Goal: Navigation & Orientation: Find specific page/section

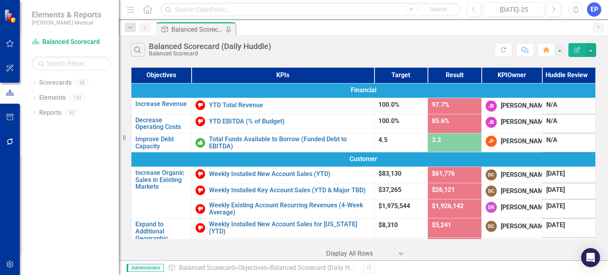
scroll to position [40, 0]
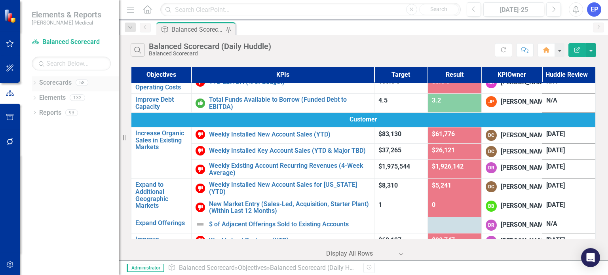
click at [36, 84] on icon "Dropdown" at bounding box center [35, 84] width 6 height 4
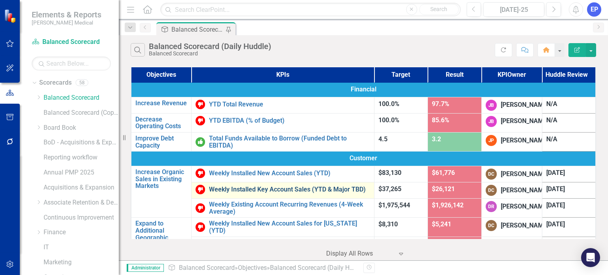
scroll to position [0, 0]
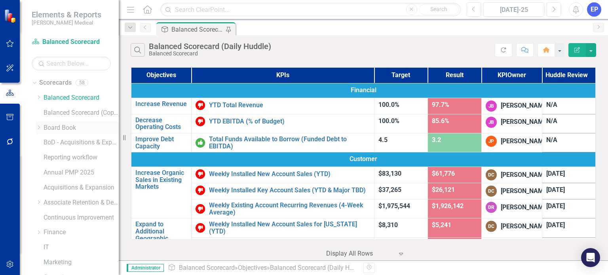
click at [37, 126] on icon "Dropdown" at bounding box center [39, 127] width 6 height 5
click at [37, 126] on icon "Dropdown" at bounding box center [38, 127] width 5 height 6
click at [37, 202] on icon "Dropdown" at bounding box center [39, 202] width 6 height 5
click at [48, 232] on icon at bounding box center [47, 232] width 2 height 4
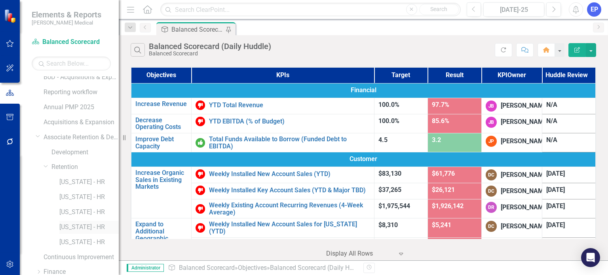
scroll to position [79, 0]
click at [85, 167] on link "[US_STATE] - HR" at bounding box center [88, 168] width 59 height 9
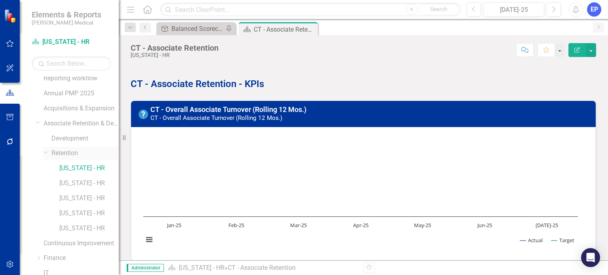
click at [73, 153] on link "Retention" at bounding box center [84, 153] width 67 height 9
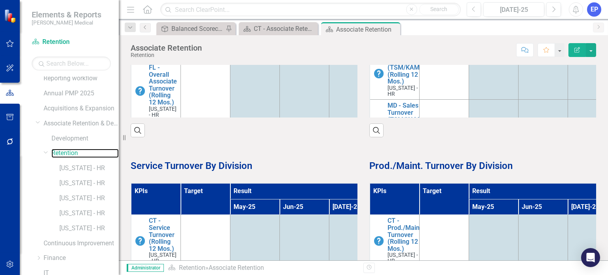
scroll to position [198, 0]
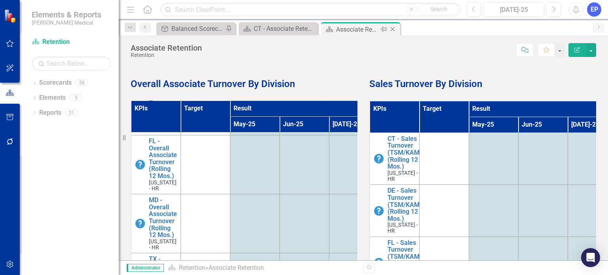
click at [395, 28] on icon "Close" at bounding box center [393, 29] width 8 height 6
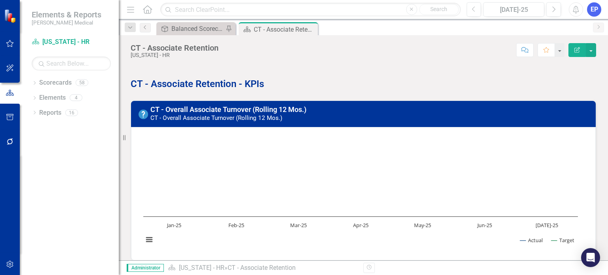
click at [11, 42] on icon "button" at bounding box center [10, 43] width 8 height 6
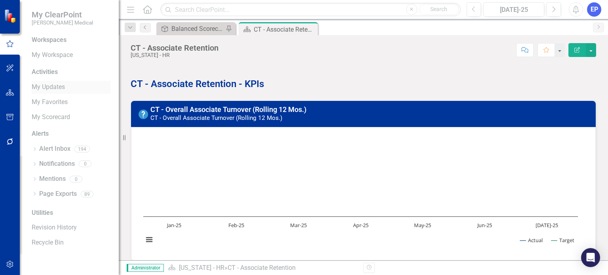
click at [51, 89] on link "My Updates" at bounding box center [71, 87] width 79 height 9
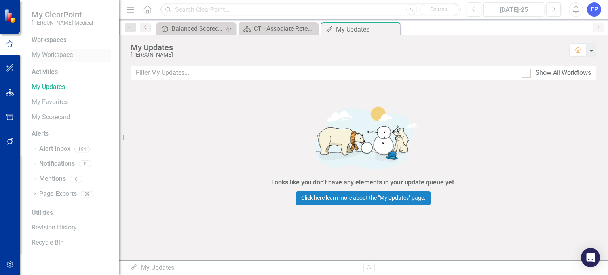
click at [57, 53] on link "My Workspace" at bounding box center [71, 55] width 79 height 9
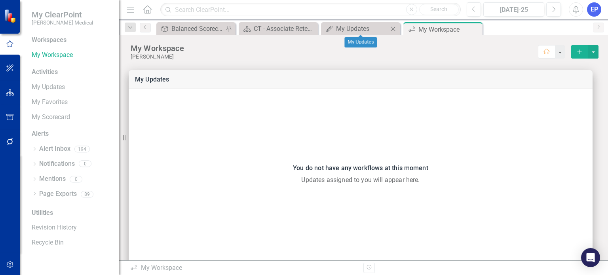
click at [393, 29] on icon "Close" at bounding box center [393, 29] width 8 height 6
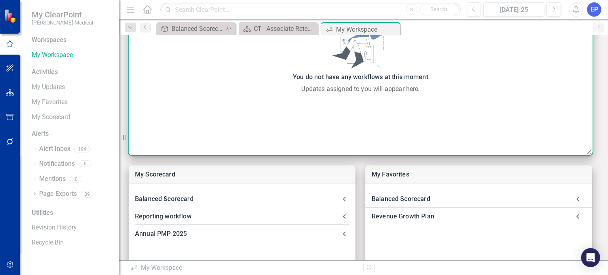
scroll to position [158, 0]
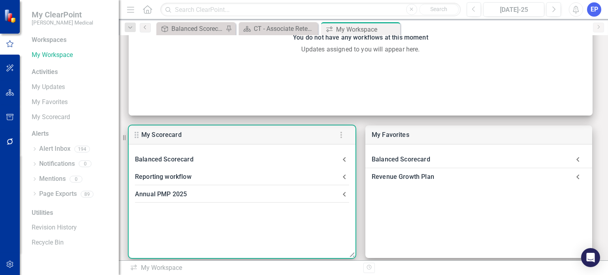
click at [177, 159] on div "Balanced Scorecard" at bounding box center [237, 159] width 205 height 11
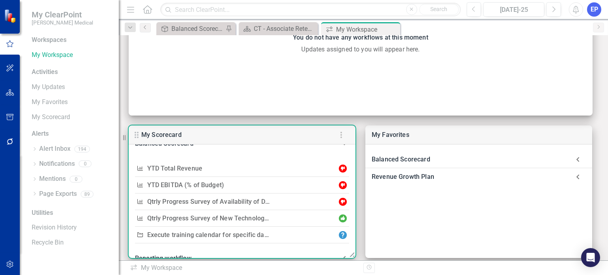
scroll to position [0, 0]
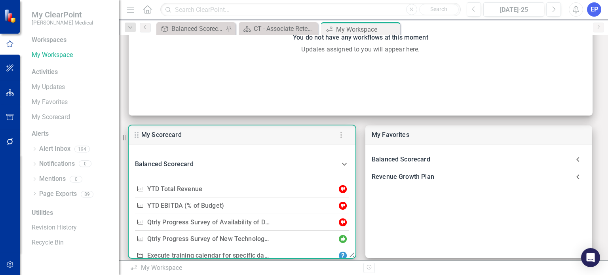
click at [341, 165] on icon at bounding box center [345, 165] width 10 height 10
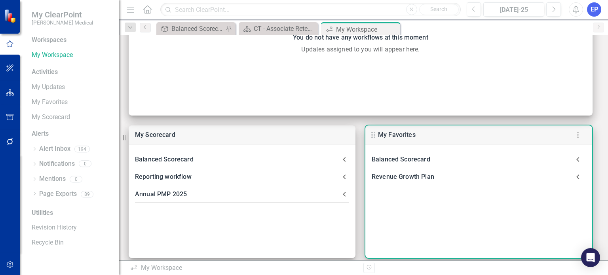
click at [580, 161] on icon at bounding box center [578, 160] width 16 height 16
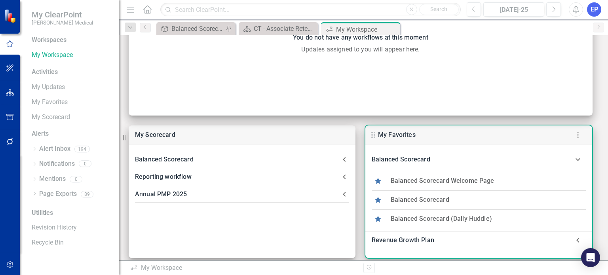
click at [576, 162] on icon at bounding box center [578, 160] width 16 height 16
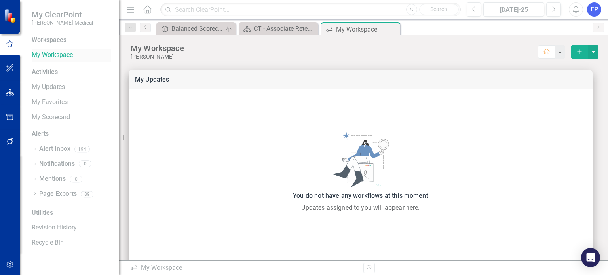
click at [62, 54] on link "My Workspace" at bounding box center [71, 55] width 79 height 9
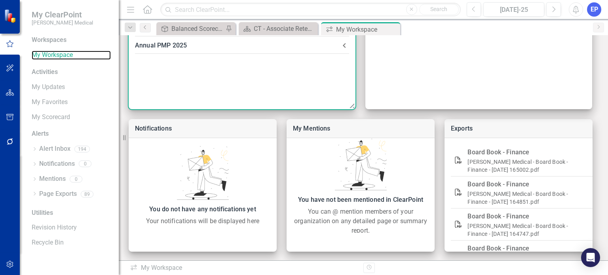
scroll to position [308, 0]
